Goal: Task Accomplishment & Management: Manage account settings

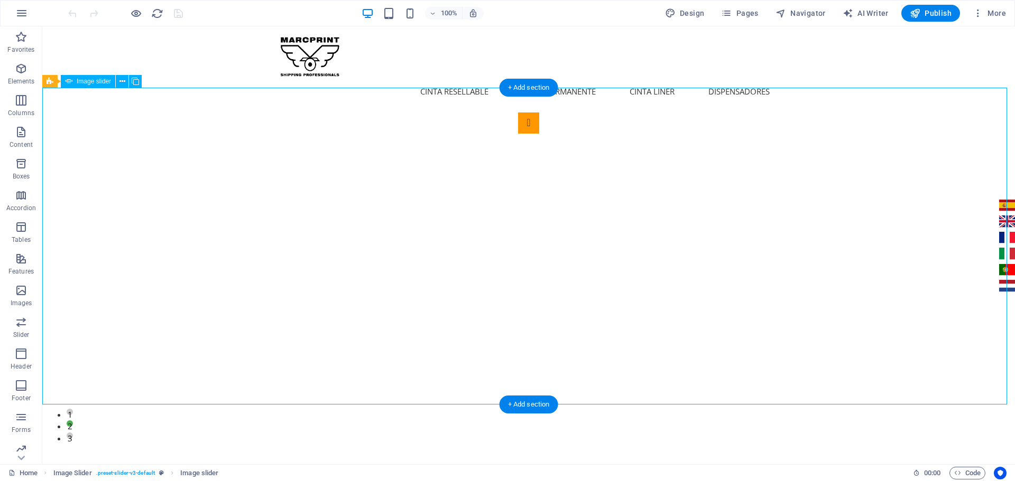
click at [518, 134] on button "Image Slider" at bounding box center [528, 123] width 21 height 21
select select "px"
select select "ms"
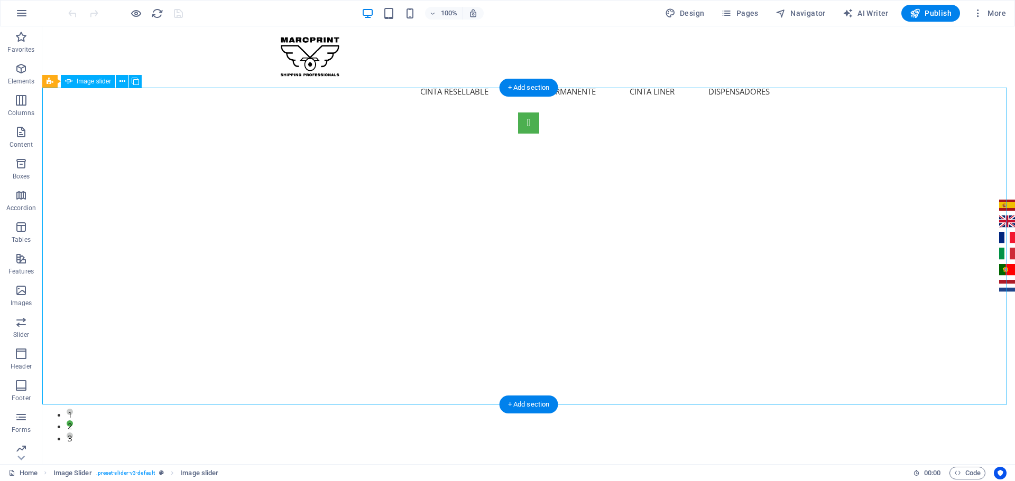
select select "s"
select select "progressive"
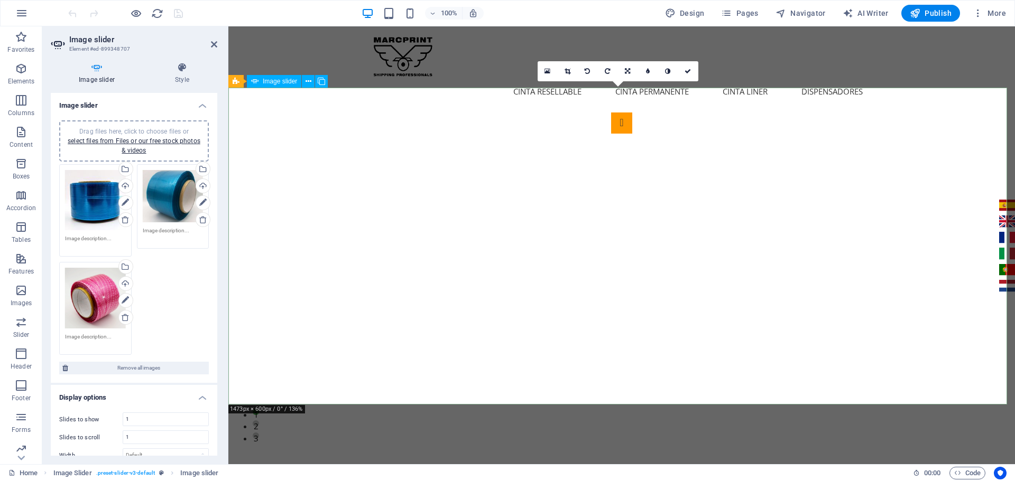
click at [688, 69] on icon at bounding box center [687, 71] width 6 height 6
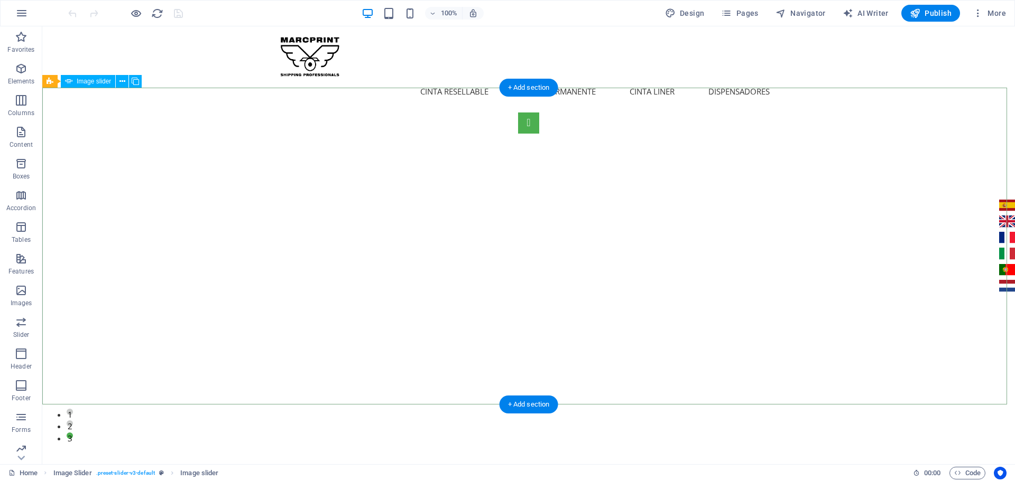
click at [518, 134] on button "Image Slider" at bounding box center [528, 123] width 21 height 21
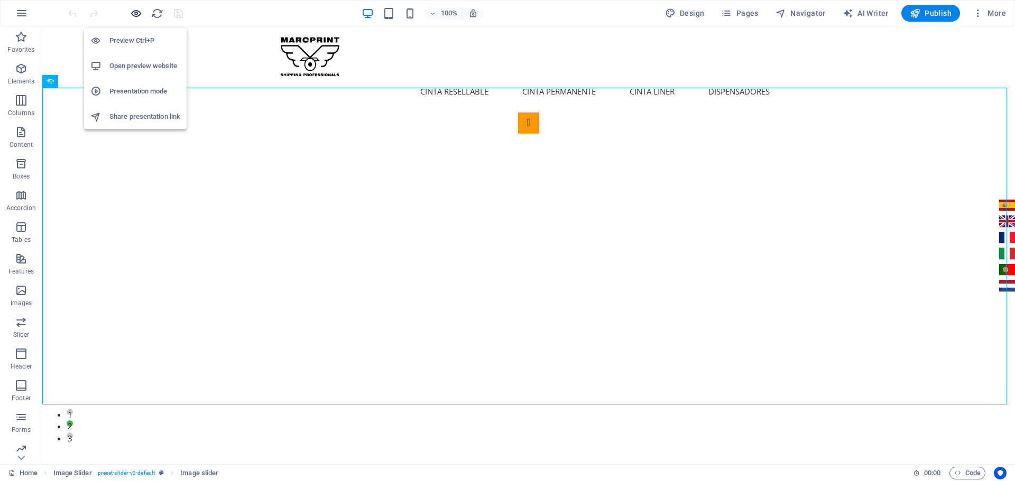
click at [138, 12] on icon "button" at bounding box center [136, 13] width 12 height 12
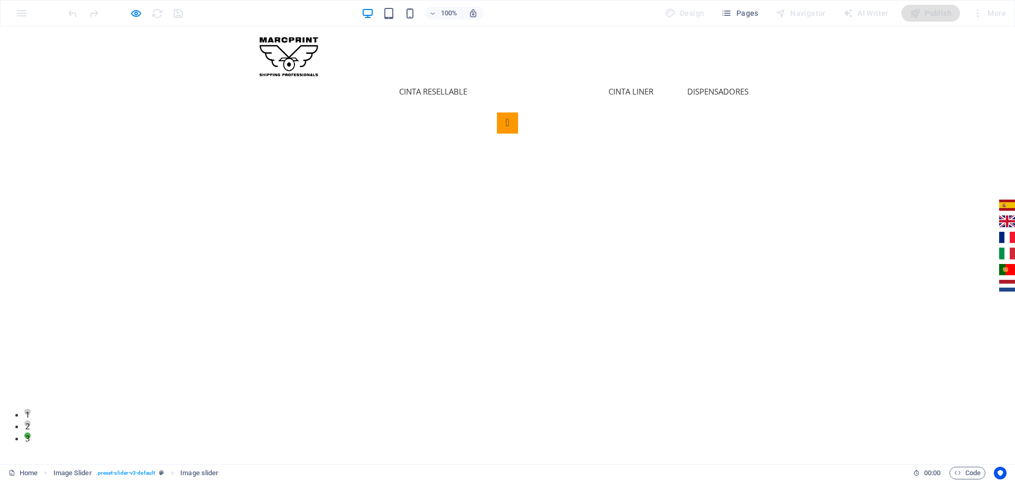
click at [546, 79] on link "Cinta Permanente" at bounding box center [538, 91] width 90 height 25
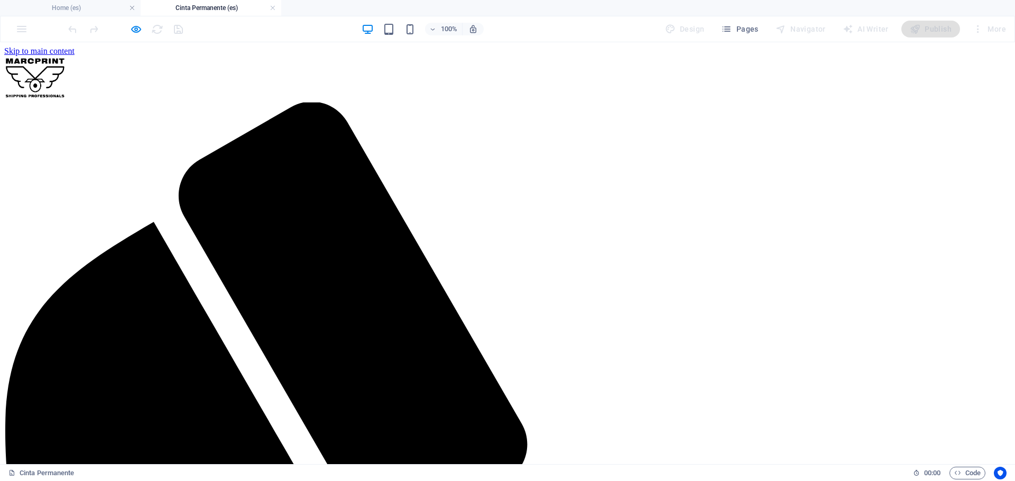
click at [313, 78] on div at bounding box center [507, 79] width 1006 height 47
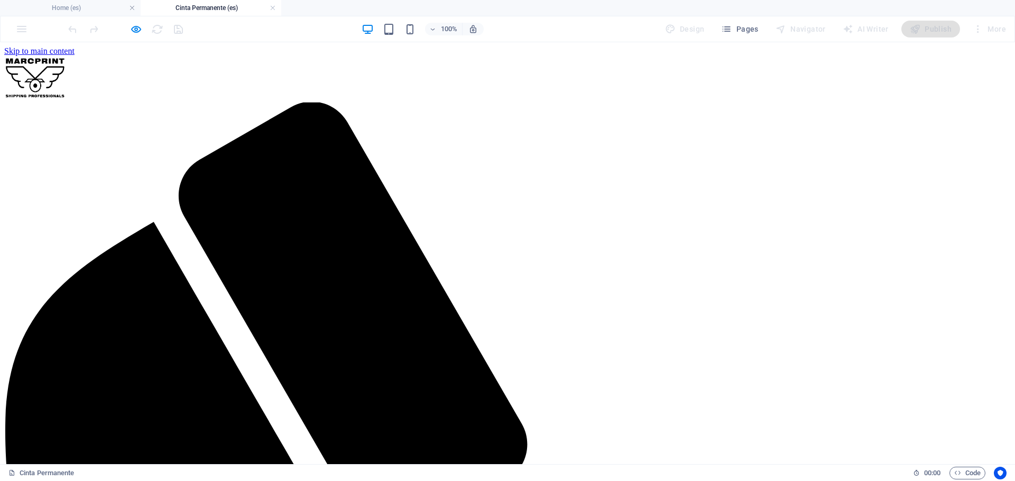
click at [281, 71] on div at bounding box center [507, 79] width 1006 height 47
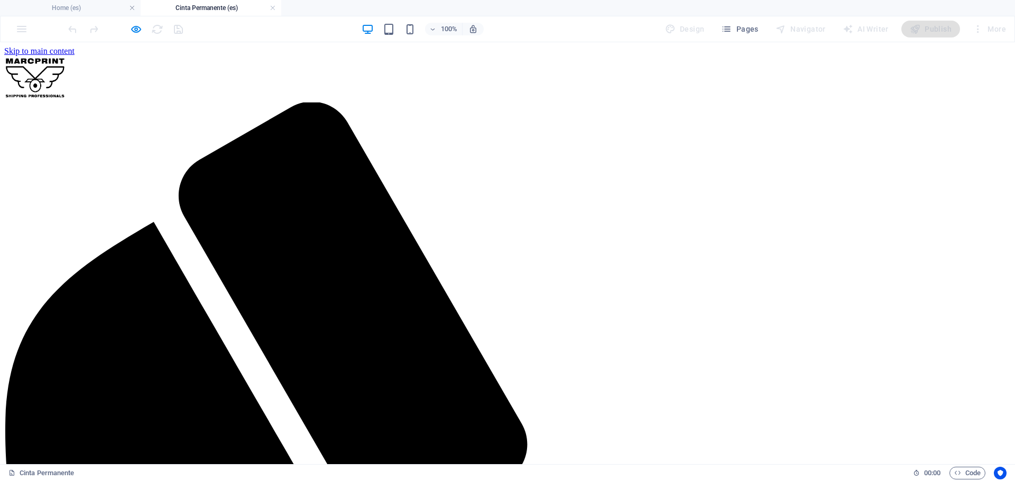
click at [133, 25] on icon "button" at bounding box center [136, 29] width 12 height 12
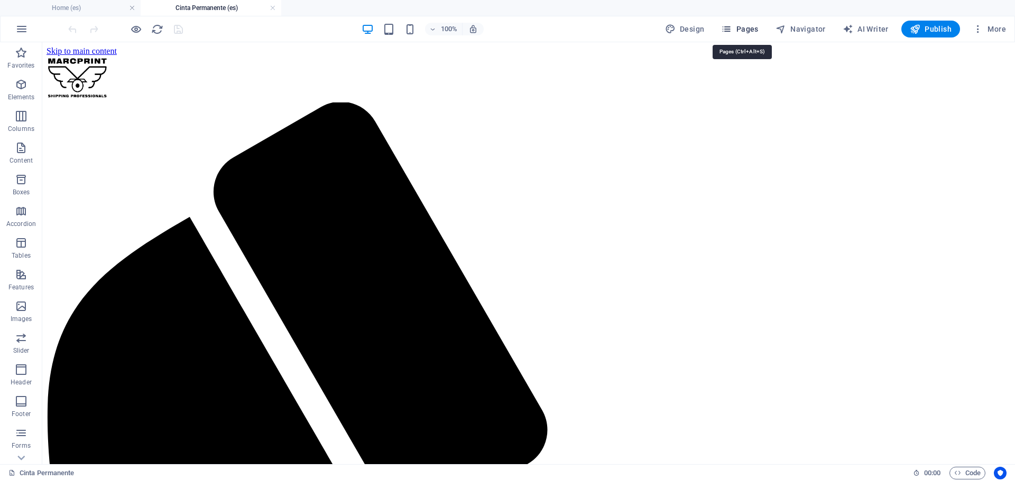
click at [739, 29] on span "Pages" at bounding box center [739, 29] width 37 height 11
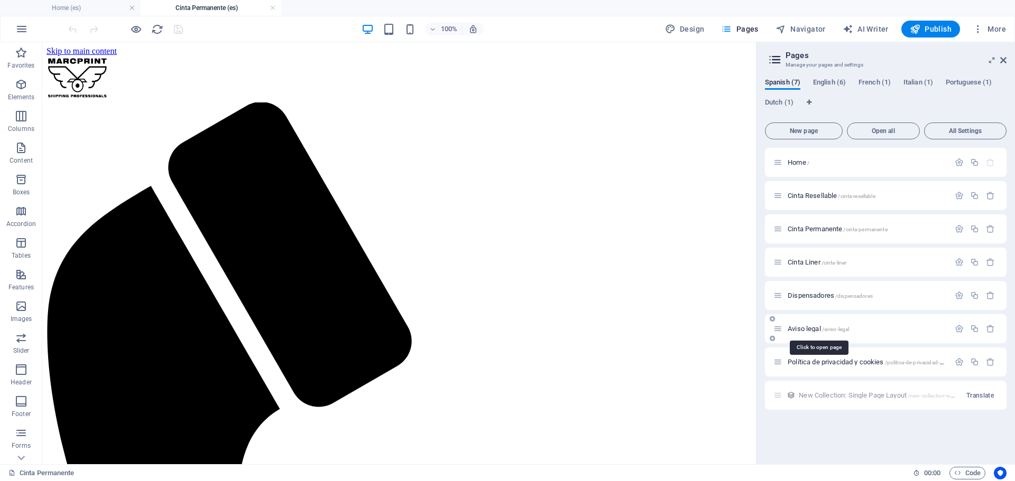
click at [812, 332] on span "Aviso legal /aviso-legal" at bounding box center [817, 329] width 61 height 8
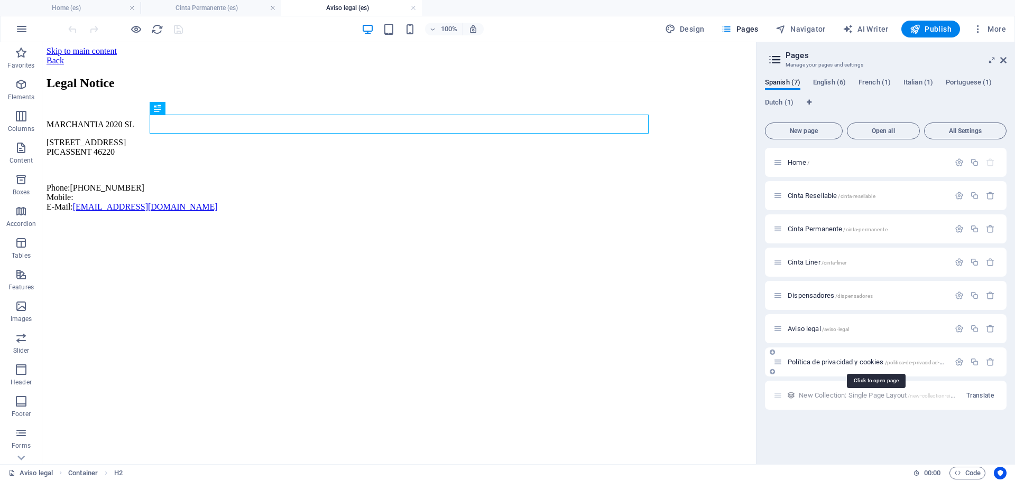
click at [808, 364] on span "Política de privacidad y cookies /politica-de-privacidad-y-cookies" at bounding box center [874, 362] width 174 height 8
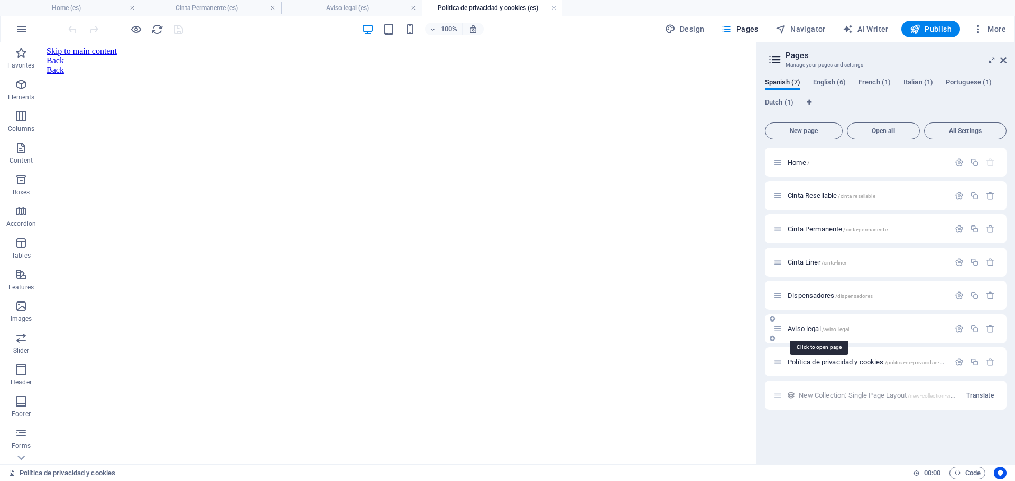
click at [806, 331] on span "Aviso legal /aviso-legal" at bounding box center [817, 329] width 61 height 8
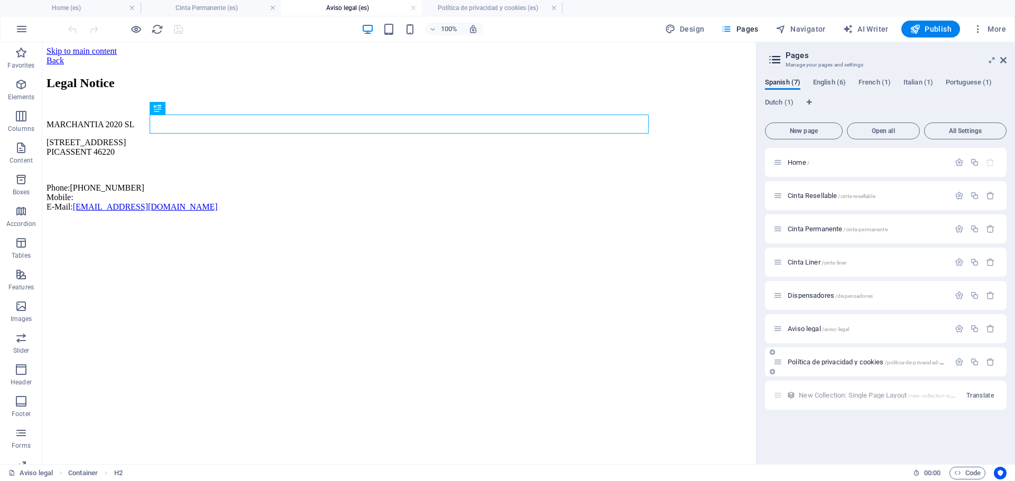
click at [819, 366] on div "Política de privacidad y cookies /politica-de-privacidad-y-cookies" at bounding box center [861, 362] width 176 height 12
click at [821, 365] on span "Política de privacidad y cookies /politica-de-privacidad-y-cookies" at bounding box center [874, 362] width 174 height 8
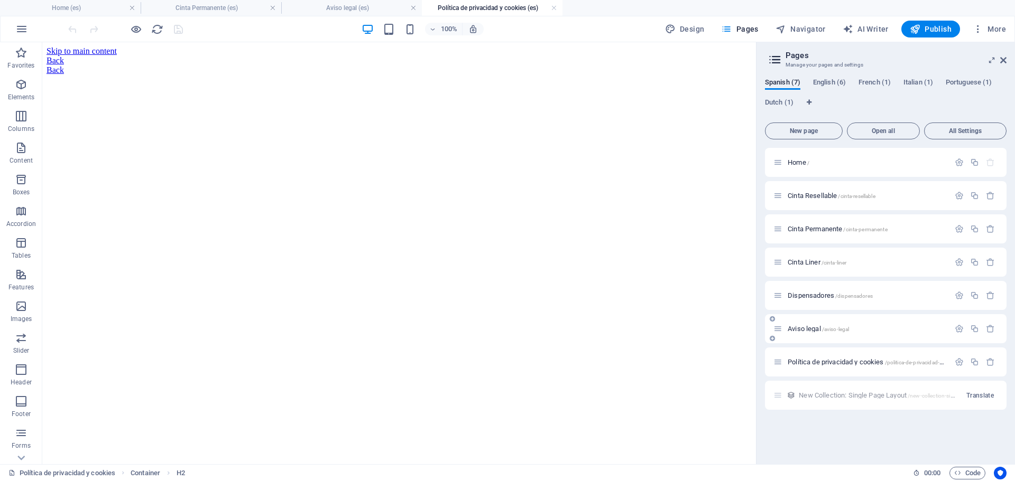
click at [812, 328] on span "Aviso legal /aviso-legal" at bounding box center [817, 329] width 61 height 8
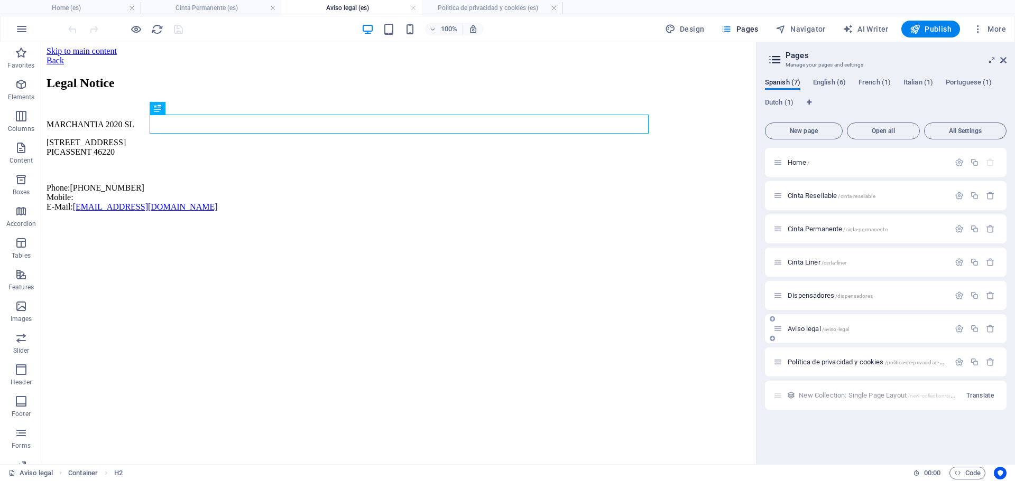
click at [812, 328] on span "Aviso legal /aviso-legal" at bounding box center [817, 329] width 61 height 8
click at [956, 326] on icon "button" at bounding box center [958, 328] width 9 height 9
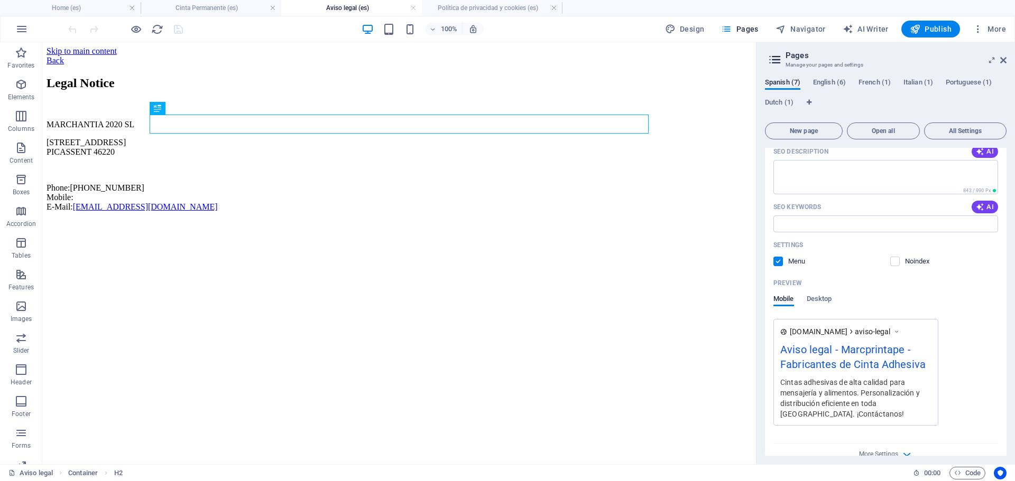
scroll to position [317, 0]
click at [893, 257] on label at bounding box center [895, 259] width 10 height 10
click at [0, 0] on input "checkbox" at bounding box center [0, 0] width 0 height 0
click at [775, 259] on label at bounding box center [778, 259] width 10 height 10
click at [0, 0] on input "checkbox" at bounding box center [0, 0] width 0 height 0
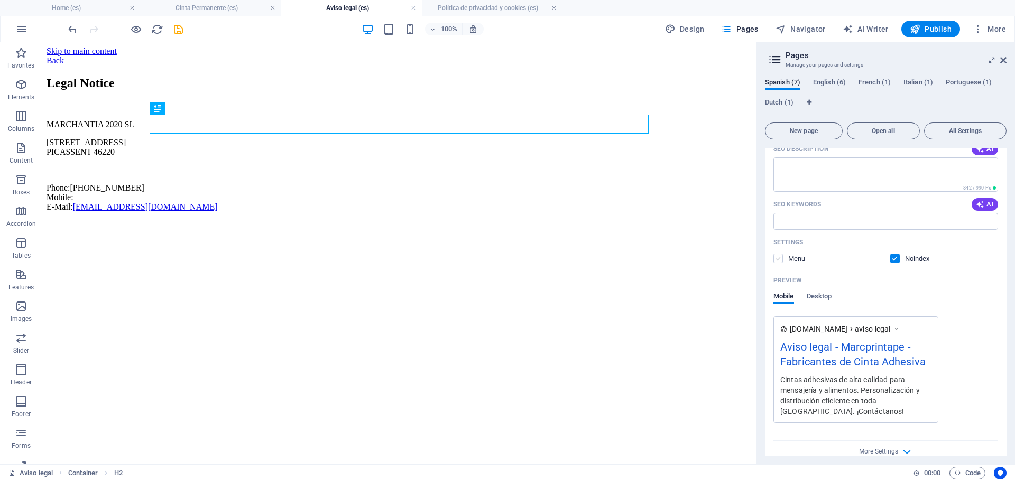
click at [775, 259] on label at bounding box center [778, 259] width 10 height 10
click at [0, 0] on input "checkbox" at bounding box center [0, 0] width 0 height 0
click at [775, 259] on label at bounding box center [778, 259] width 10 height 10
click at [0, 0] on input "checkbox" at bounding box center [0, 0] width 0 height 0
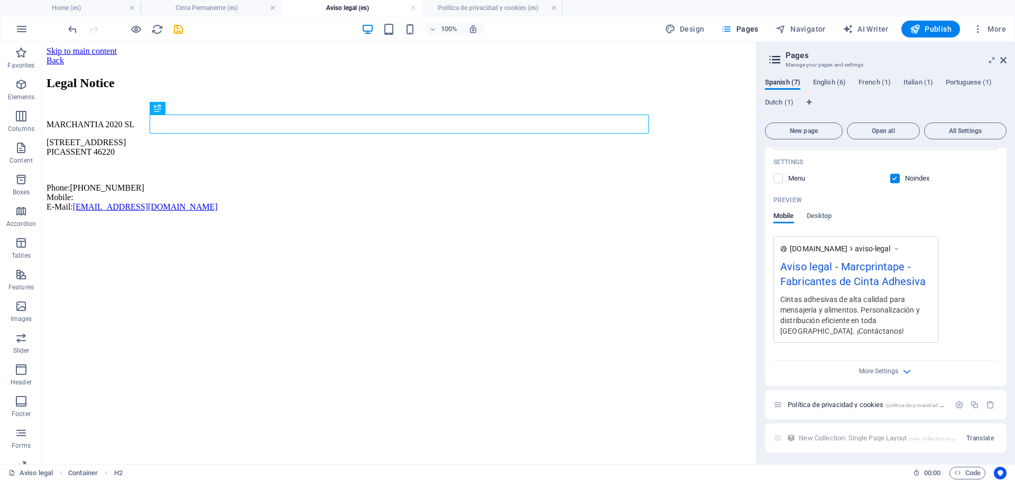
scroll to position [398, 0]
click at [833, 403] on span "Política de privacidad y cookies /politica-de-privacidad-y-cookies" at bounding box center [874, 404] width 174 height 8
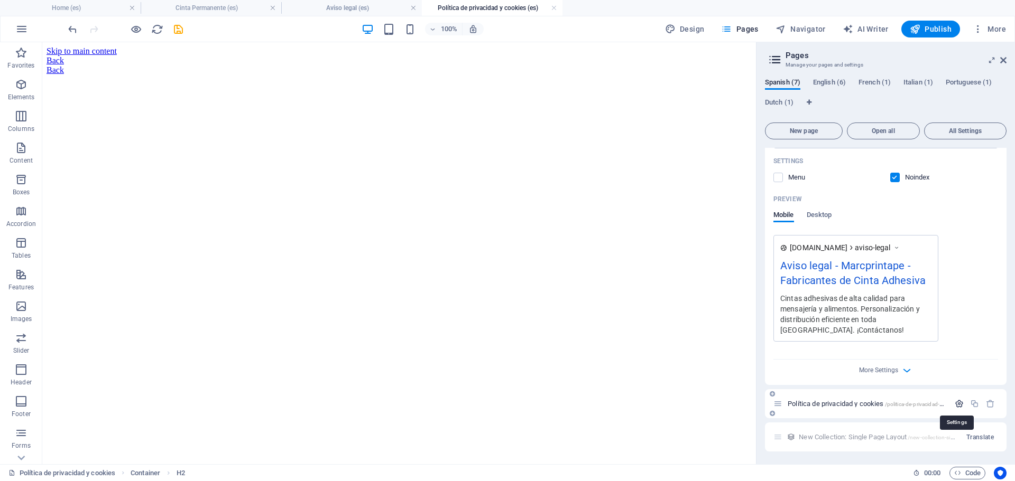
click at [954, 403] on icon "button" at bounding box center [958, 404] width 9 height 9
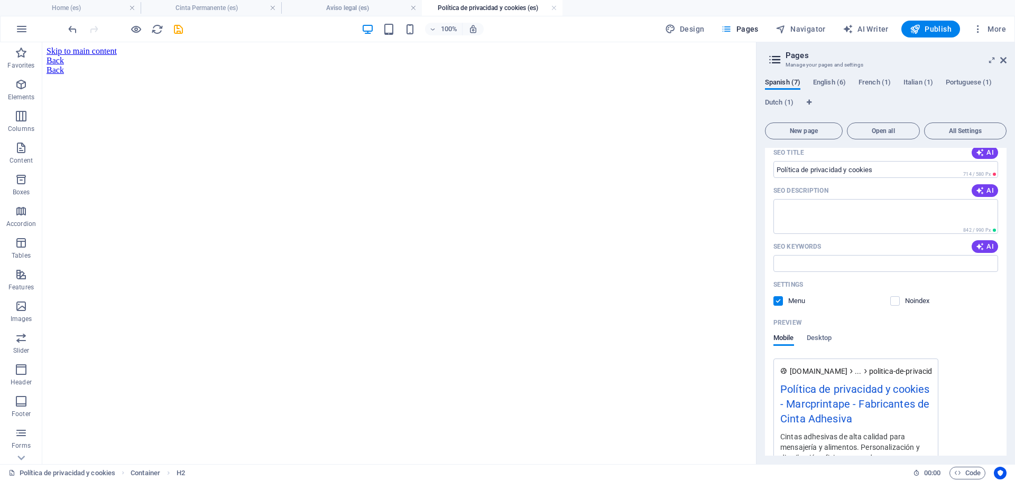
scroll to position [768, 0]
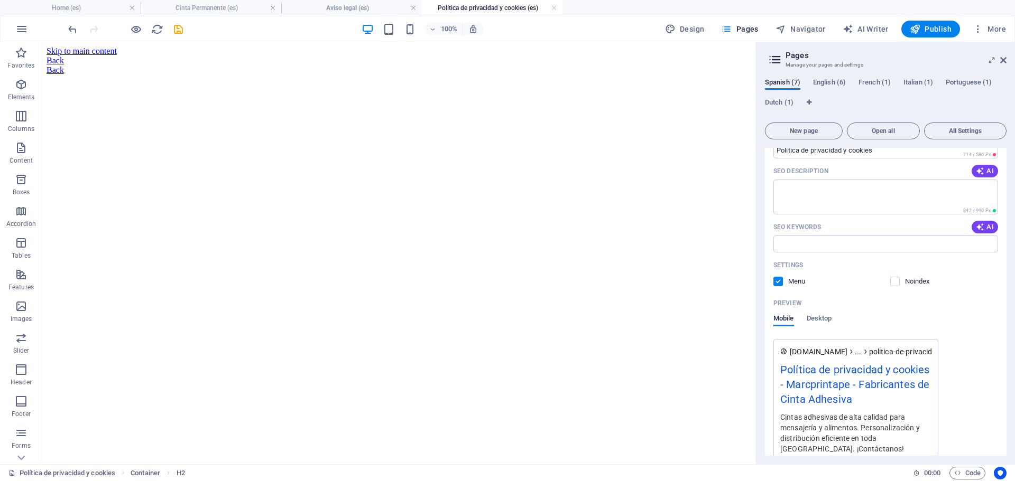
click at [777, 277] on label at bounding box center [778, 282] width 10 height 10
click at [0, 0] on input "checkbox" at bounding box center [0, 0] width 0 height 0
click at [897, 278] on label at bounding box center [895, 282] width 10 height 10
click at [0, 0] on input "checkbox" at bounding box center [0, 0] width 0 height 0
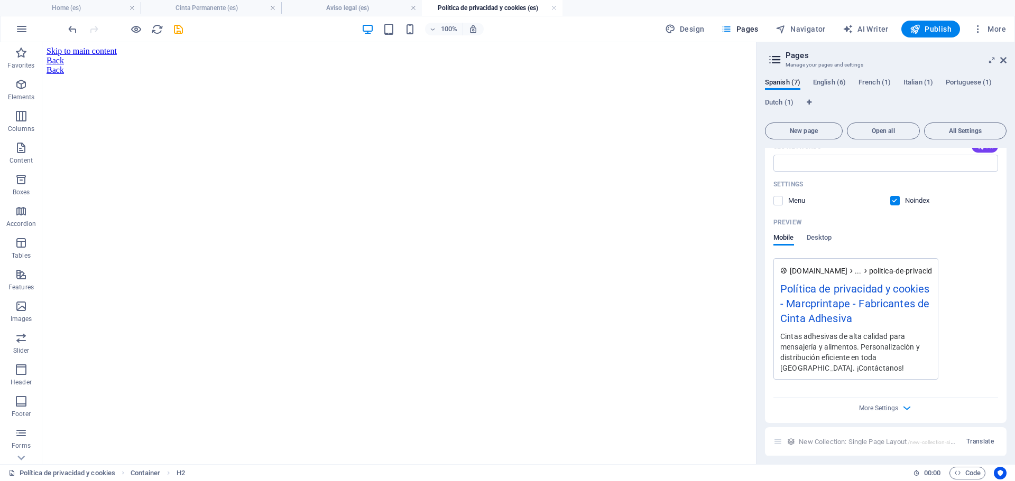
scroll to position [854, 0]
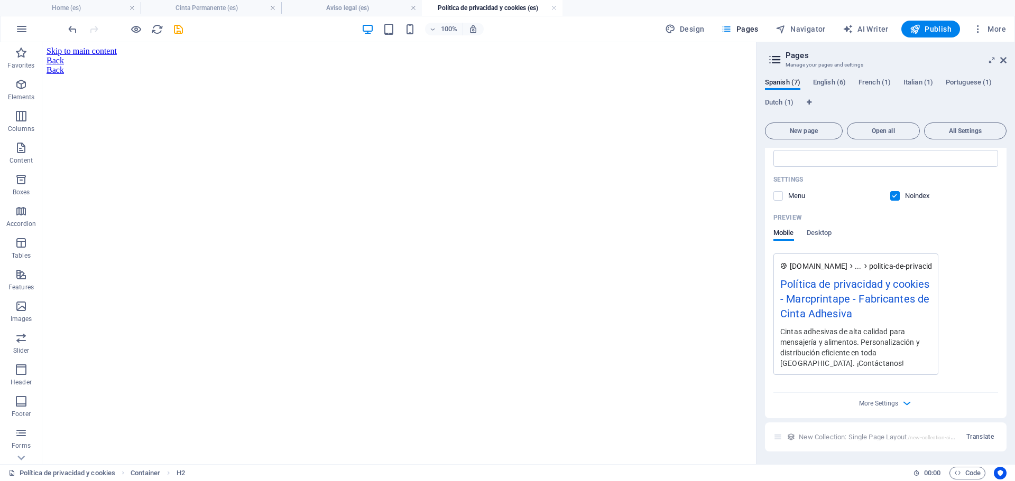
click at [177, 27] on icon "save" at bounding box center [178, 29] width 12 height 12
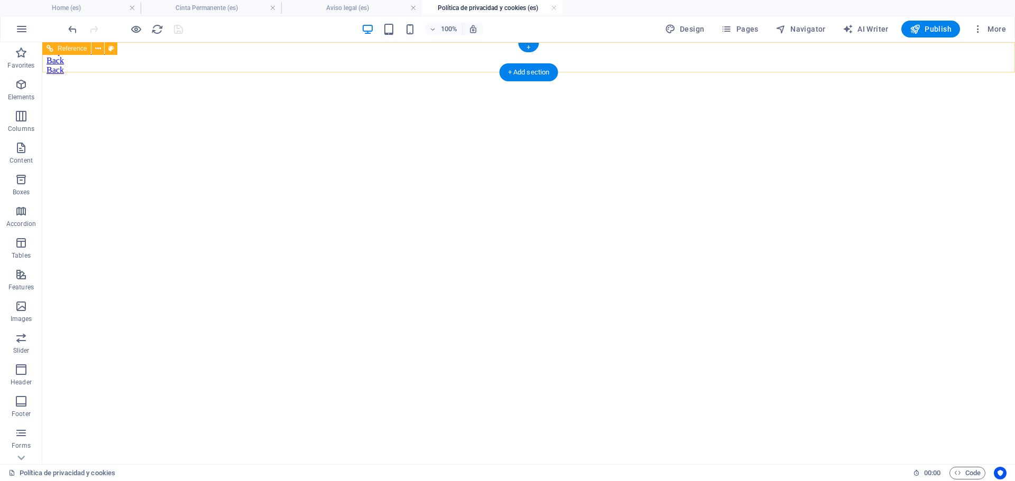
click at [294, 56] on div "Back" at bounding box center [529, 61] width 964 height 10
click at [283, 58] on div "Back" at bounding box center [529, 61] width 964 height 10
click at [281, 59] on div "Back" at bounding box center [529, 61] width 964 height 10
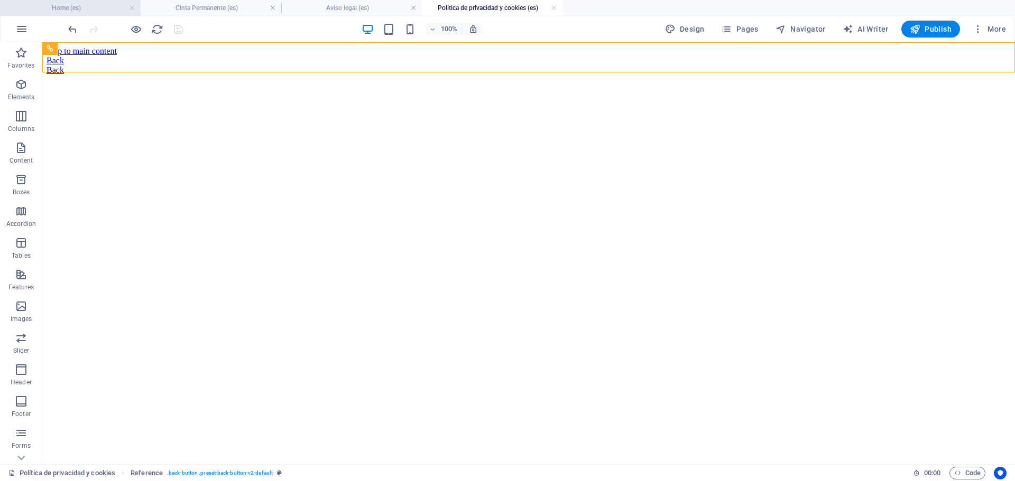
click at [94, 7] on h4 "Home (es)" at bounding box center [70, 8] width 141 height 12
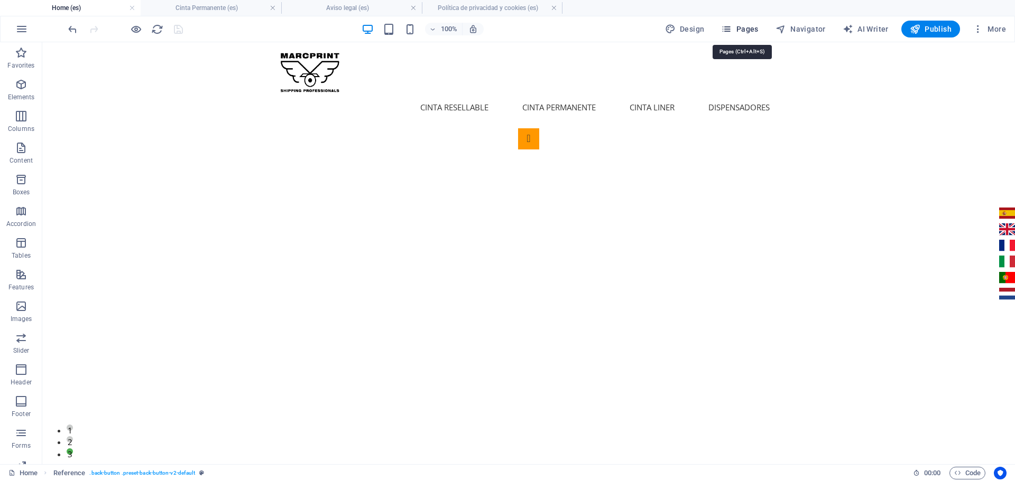
click at [748, 29] on span "Pages" at bounding box center [739, 29] width 37 height 11
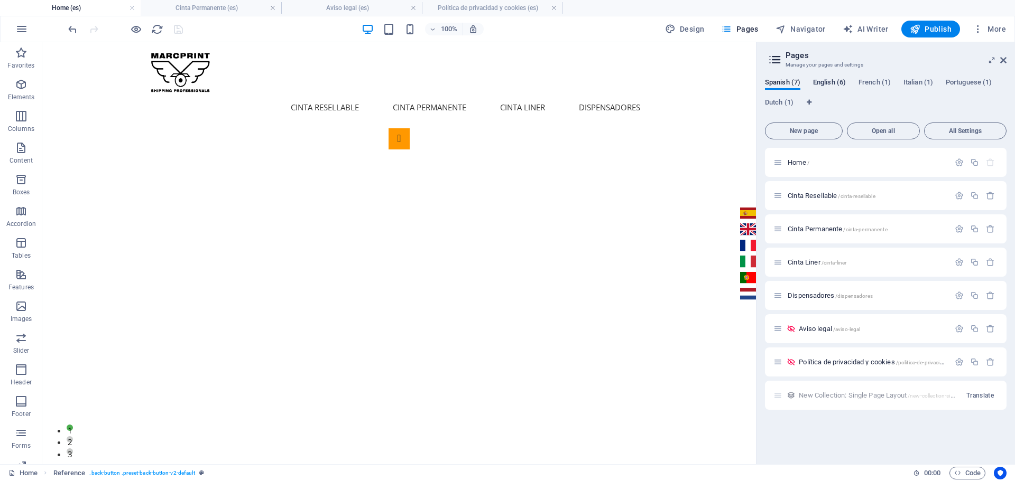
click at [830, 85] on span "English (6)" at bounding box center [829, 83] width 33 height 15
click at [817, 196] on span "Cinta Resellable /cinta-resellable" at bounding box center [831, 196] width 88 height 8
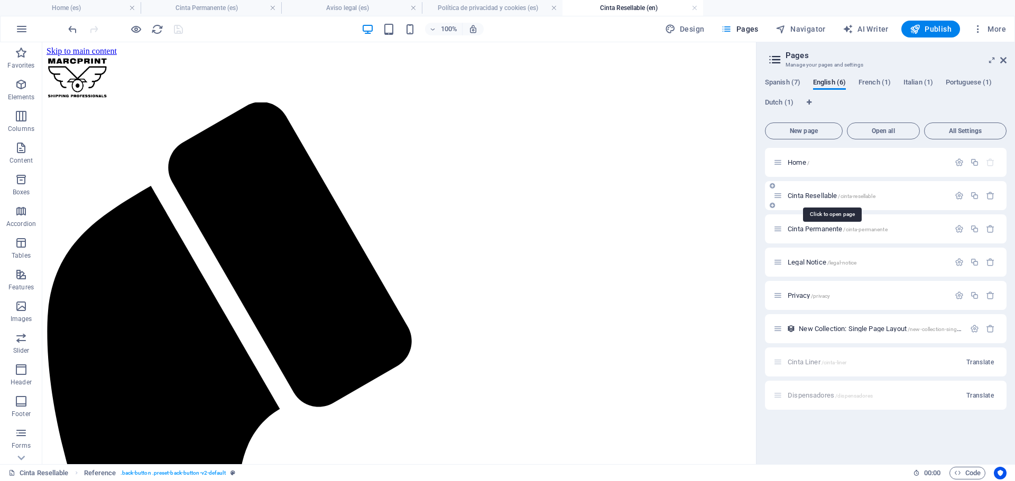
scroll to position [0, 0]
click at [809, 227] on span "Cinta Permanente /cinta-permanente" at bounding box center [837, 229] width 100 height 8
click at [873, 81] on span "French (1)" at bounding box center [874, 83] width 32 height 15
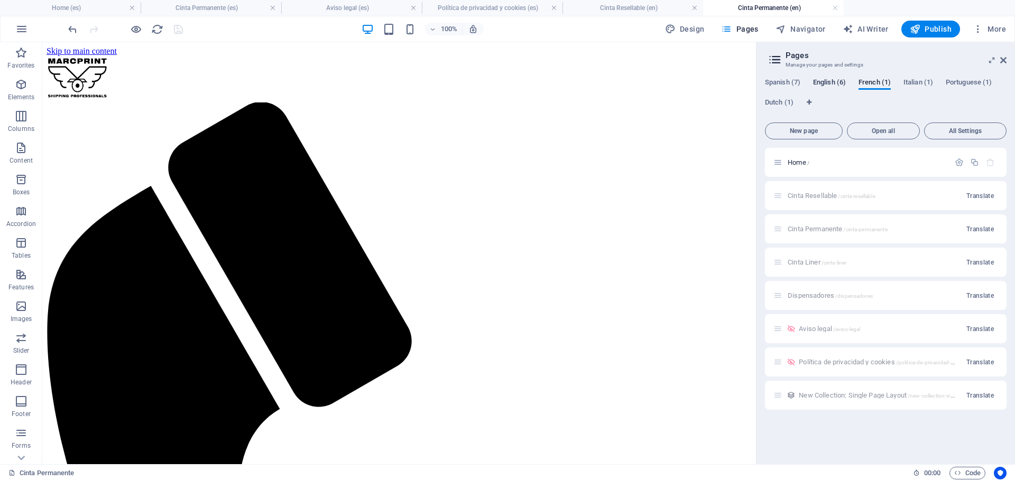
click at [829, 79] on span "English (6)" at bounding box center [829, 83] width 33 height 15
click at [776, 83] on span "Spanish (7)" at bounding box center [782, 83] width 35 height 15
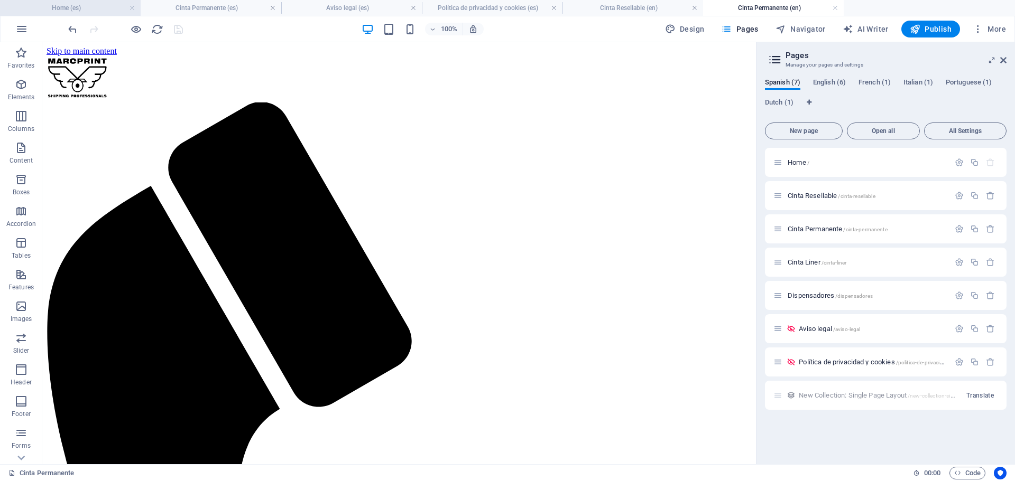
click at [75, 5] on h4 "Home (es)" at bounding box center [70, 8] width 141 height 12
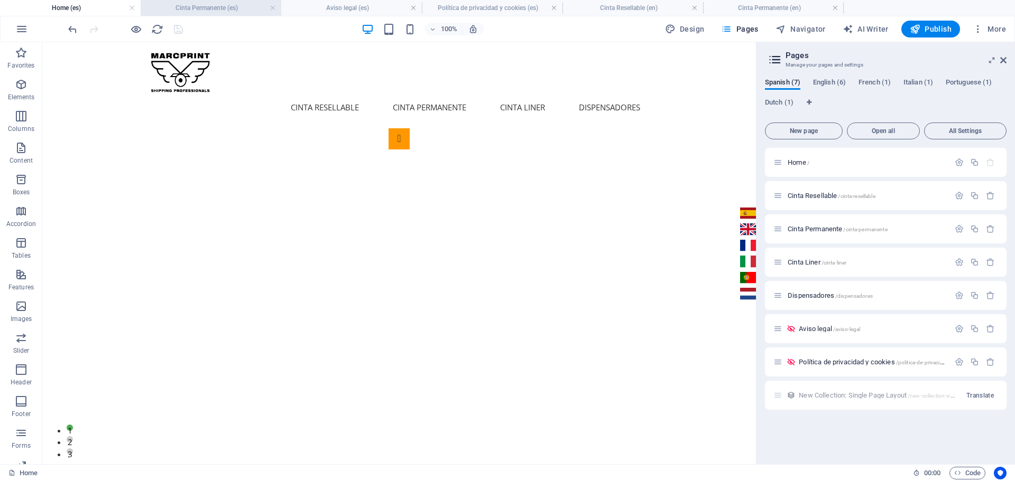
click at [192, 10] on h4 "Cinta Permanente (es)" at bounding box center [211, 8] width 141 height 12
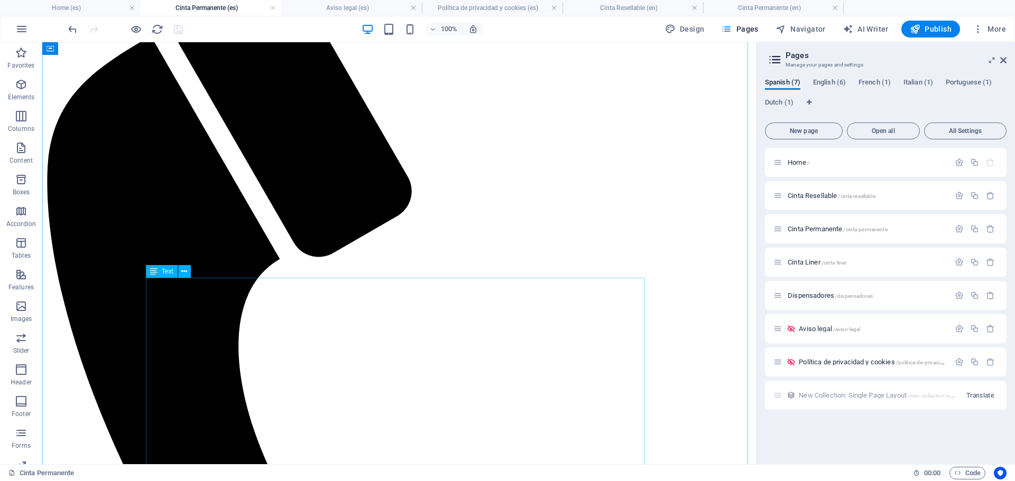
scroll to position [159, 0]
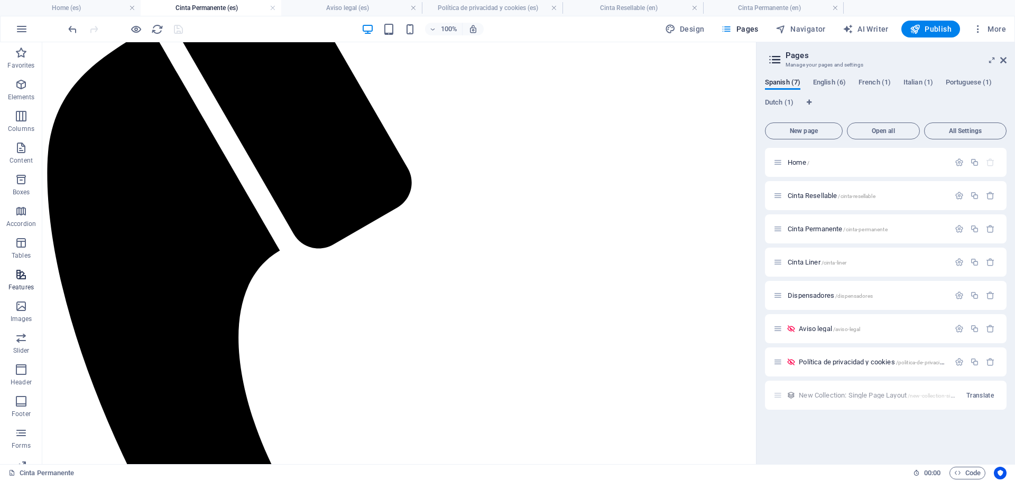
click at [19, 276] on icon "button" at bounding box center [21, 274] width 13 height 13
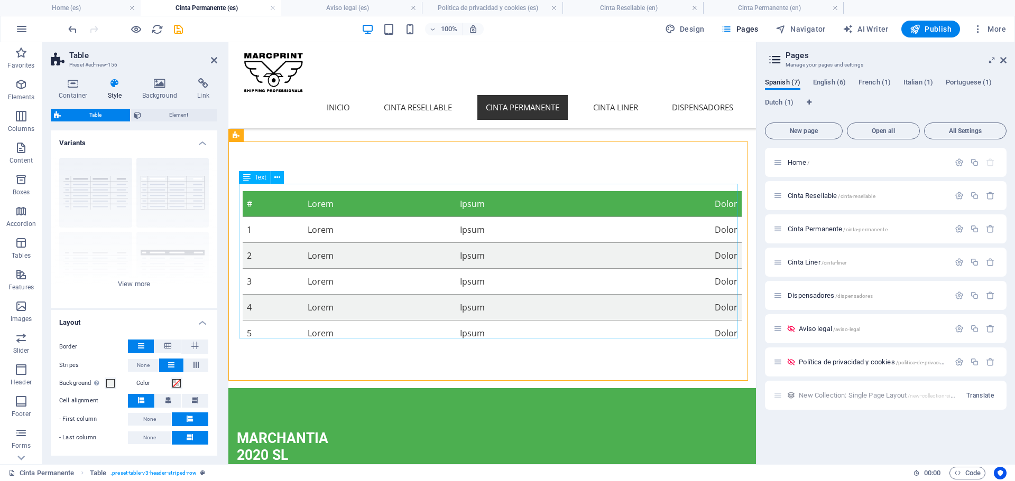
scroll to position [476, 0]
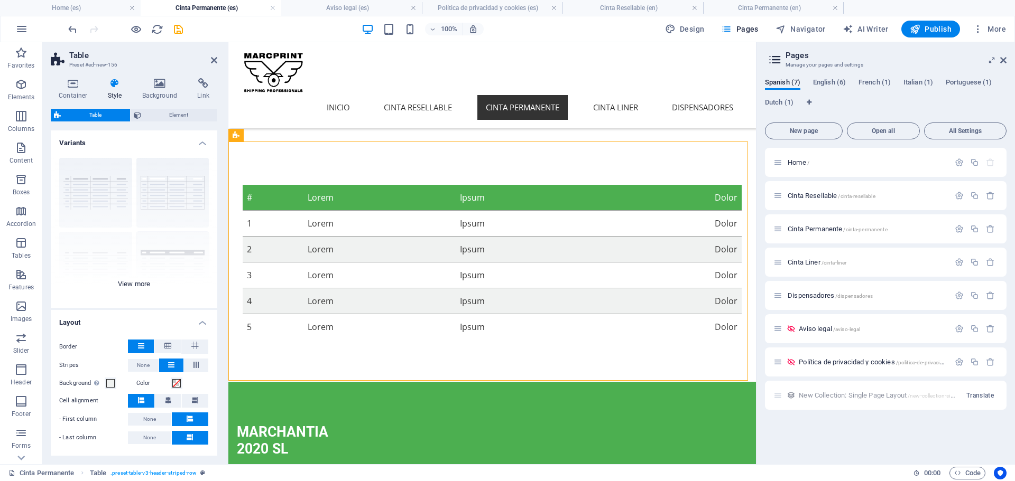
click at [165, 256] on div "grid bordered Default with header horizontally striped vertically striped" at bounding box center [134, 229] width 166 height 159
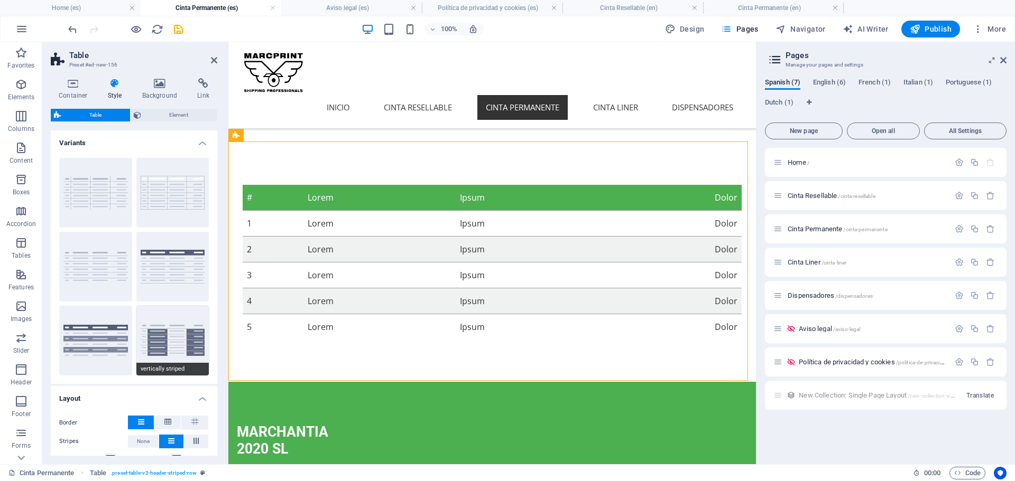
click at [172, 335] on button "vertically striped" at bounding box center [172, 341] width 73 height 70
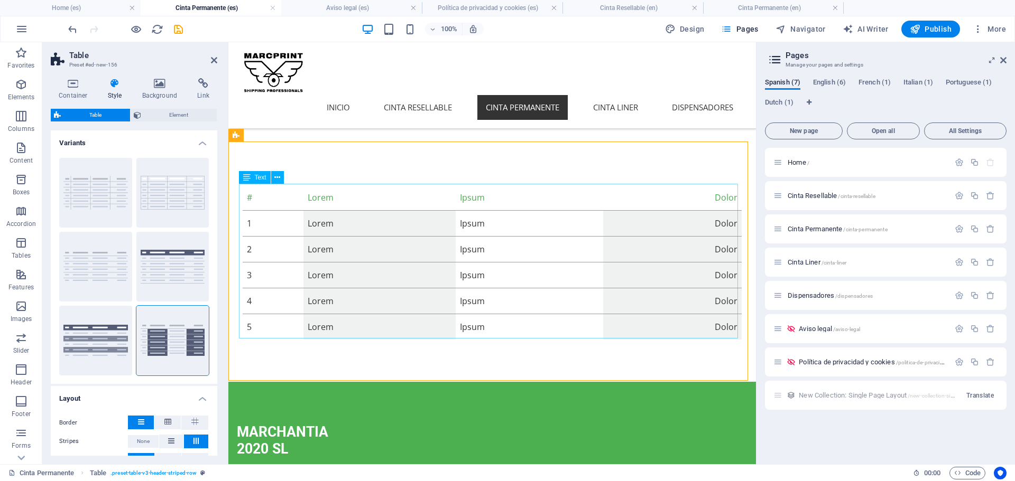
click at [255, 179] on span "Text" at bounding box center [261, 177] width 12 height 6
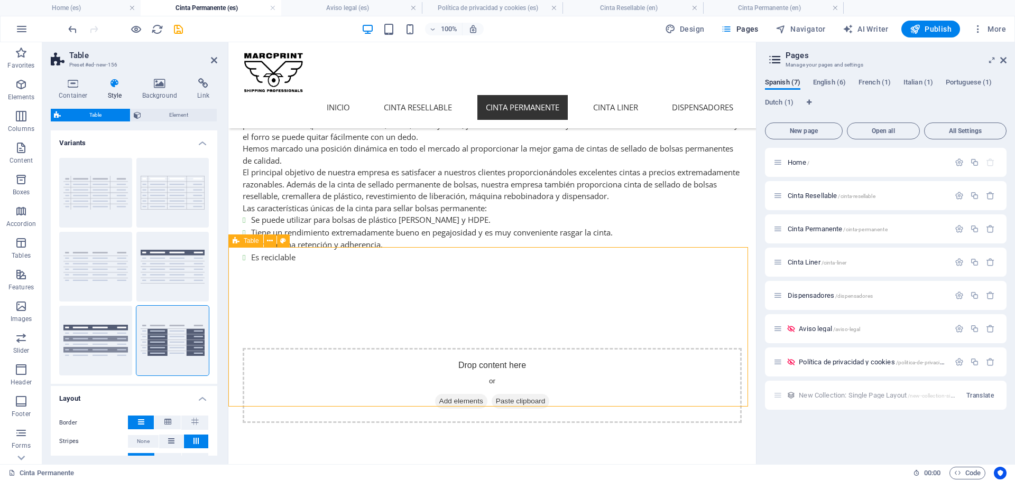
scroll to position [370, 0]
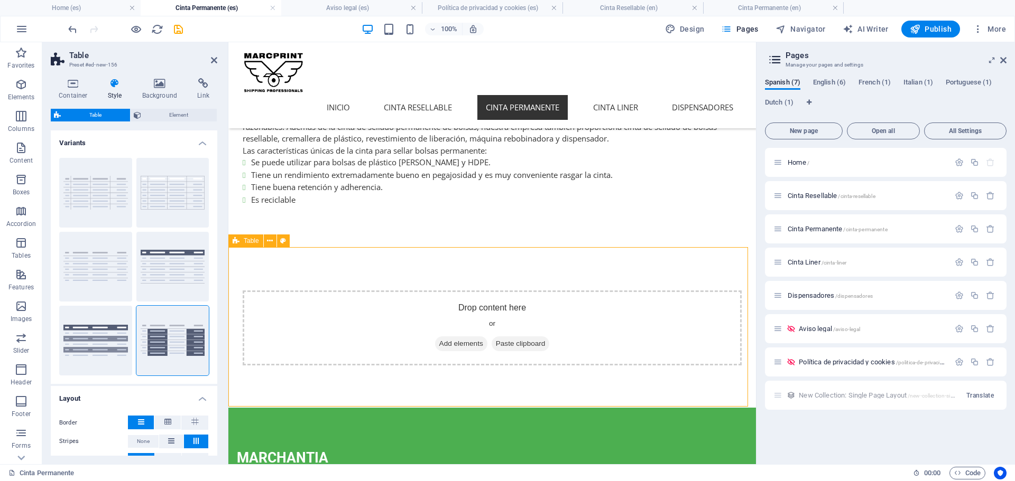
click at [328, 331] on div "Drop content here or Add elements Paste clipboard" at bounding box center [492, 328] width 499 height 75
click at [243, 242] on div "Table" at bounding box center [245, 241] width 35 height 13
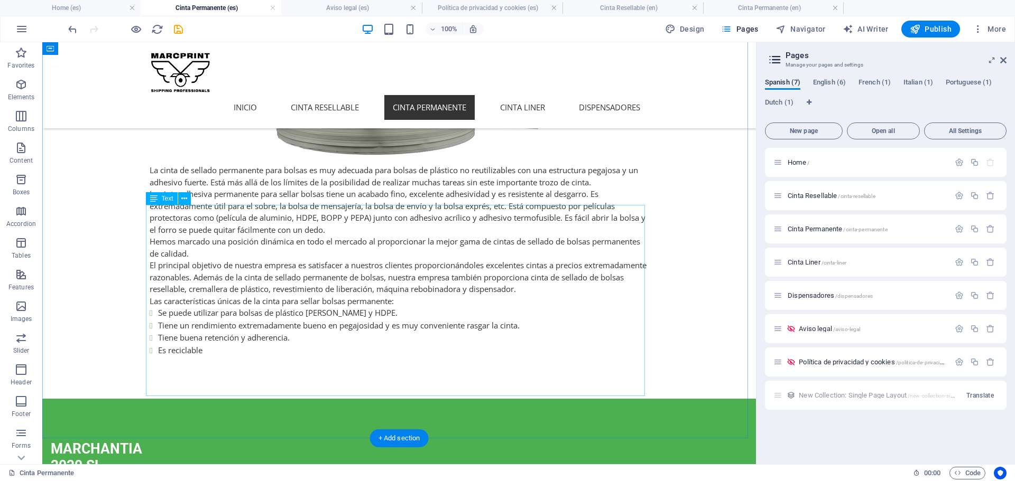
scroll to position [159, 0]
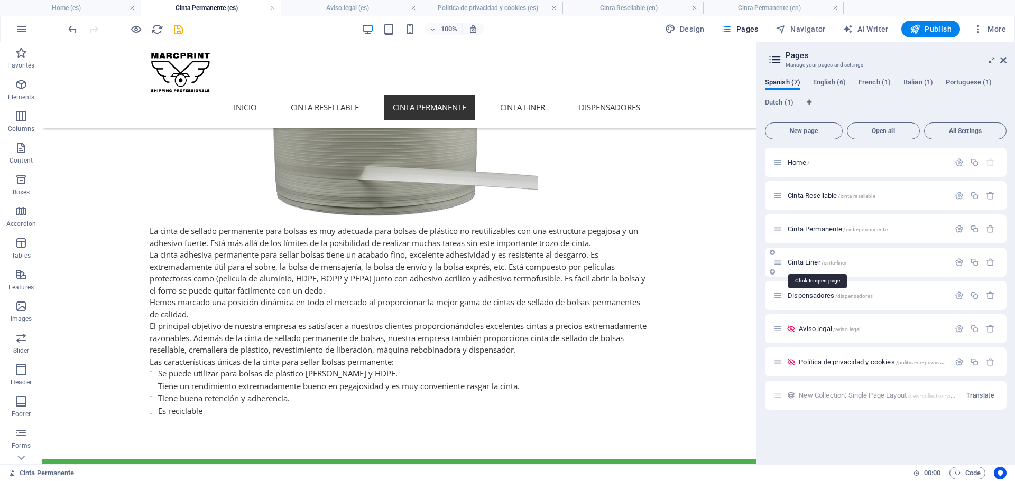
click at [800, 264] on span "Cinta Liner /cinta-liner" at bounding box center [816, 262] width 59 height 8
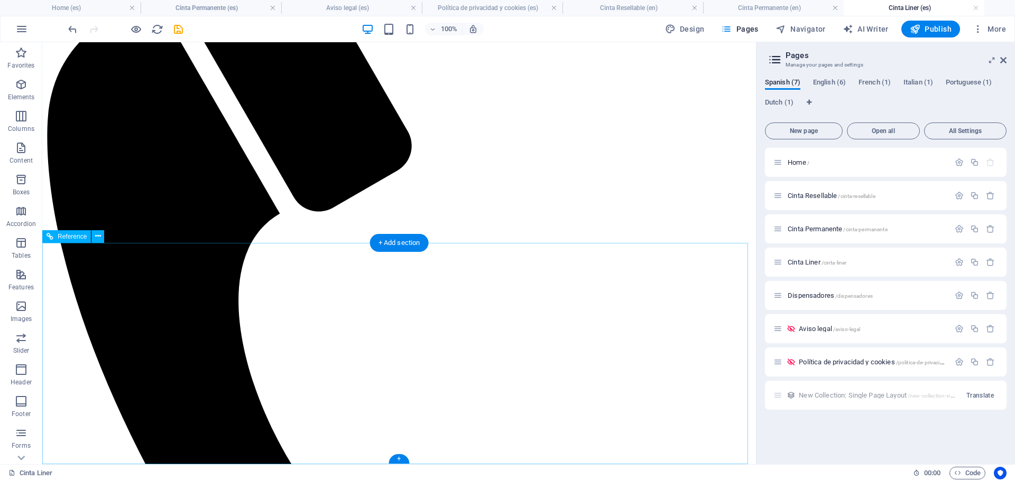
scroll to position [0, 0]
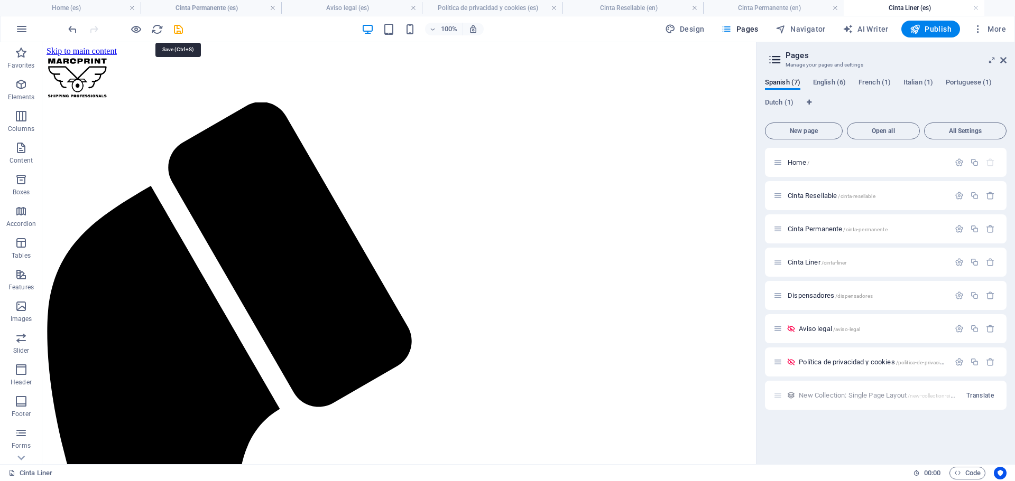
click at [178, 26] on icon "save" at bounding box center [178, 29] width 12 height 12
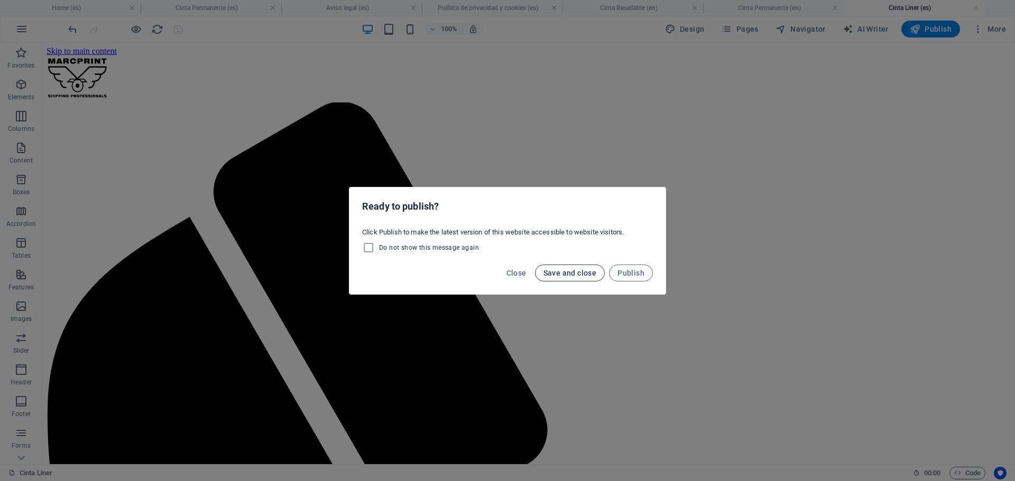
click at [567, 273] on span "Save and close" at bounding box center [569, 273] width 53 height 8
